Goal: Communication & Community: Answer question/provide support

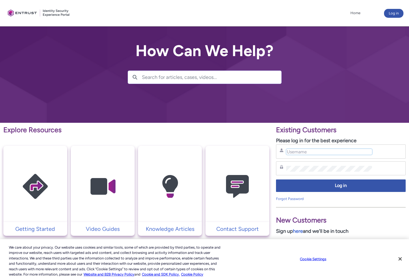
click at [316, 150] on input "Username" at bounding box center [329, 152] width 86 height 6
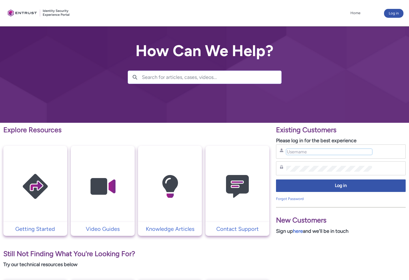
click at [331, 152] on input "Username" at bounding box center [329, 152] width 86 height 6
type input "[EMAIL_ADDRESS][DOMAIN_NAME]"
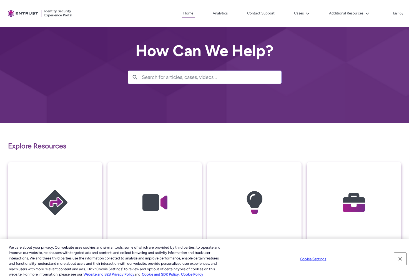
click at [401, 258] on button "Close" at bounding box center [400, 258] width 12 height 12
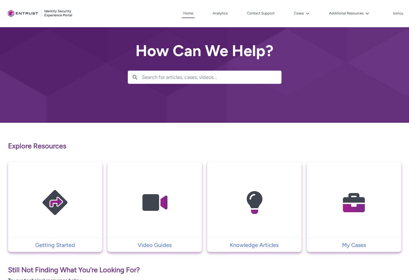
click at [350, 197] on img at bounding box center [353, 203] width 53 height 60
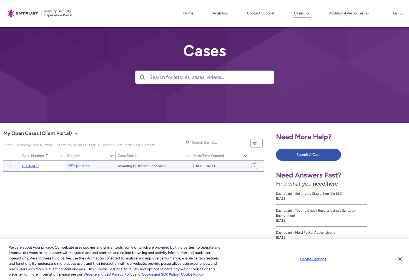
click at [31, 166] on link "00340433" at bounding box center [30, 166] width 17 height 6
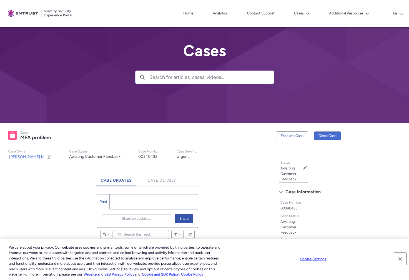
click at [399, 257] on button "Close" at bounding box center [400, 258] width 12 height 12
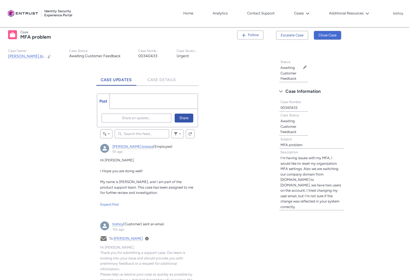
scroll to position [103, 0]
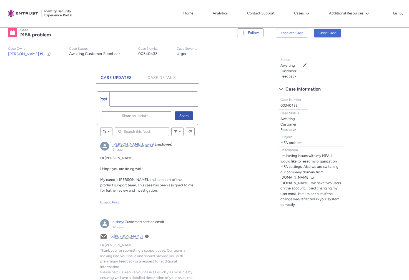
click at [111, 201] on div "Expand Post" at bounding box center [147, 201] width 94 height 5
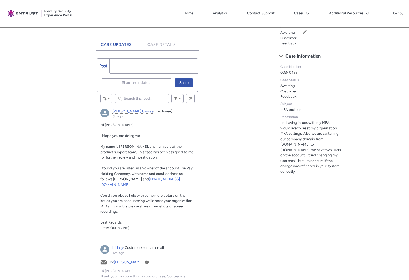
scroll to position [138, 0]
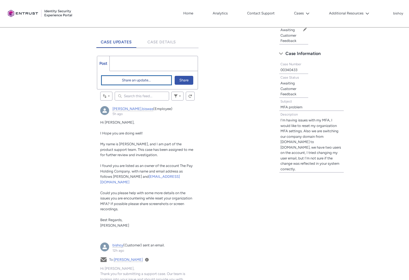
click at [134, 79] on span "Share an update..." at bounding box center [136, 80] width 29 height 8
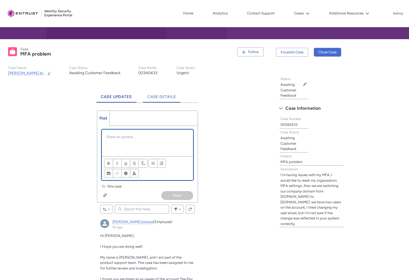
scroll to position [87, 0]
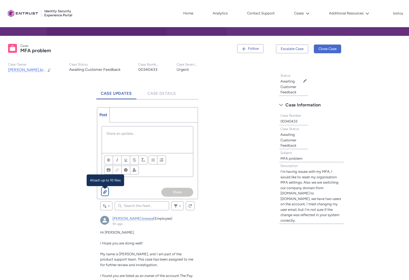
click at [104, 191] on div "Chatter Publisher" at bounding box center [105, 191] width 4 height 4
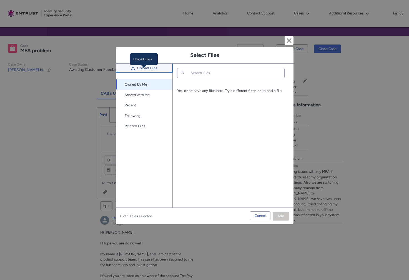
click at [153, 70] on span "Upload Files" at bounding box center [147, 68] width 20 height 8
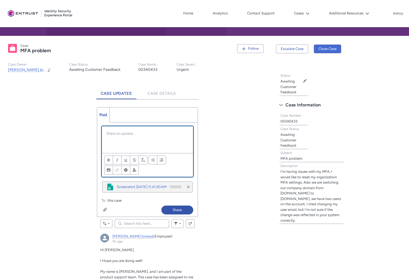
click at [136, 138] on div "Chatter Publisher" at bounding box center [147, 139] width 91 height 27
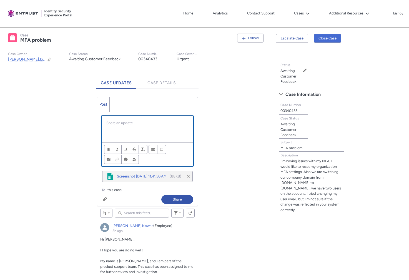
scroll to position [97, 0]
click at [180, 202] on button "Share" at bounding box center [177, 200] width 32 height 9
